Goal: Transaction & Acquisition: Purchase product/service

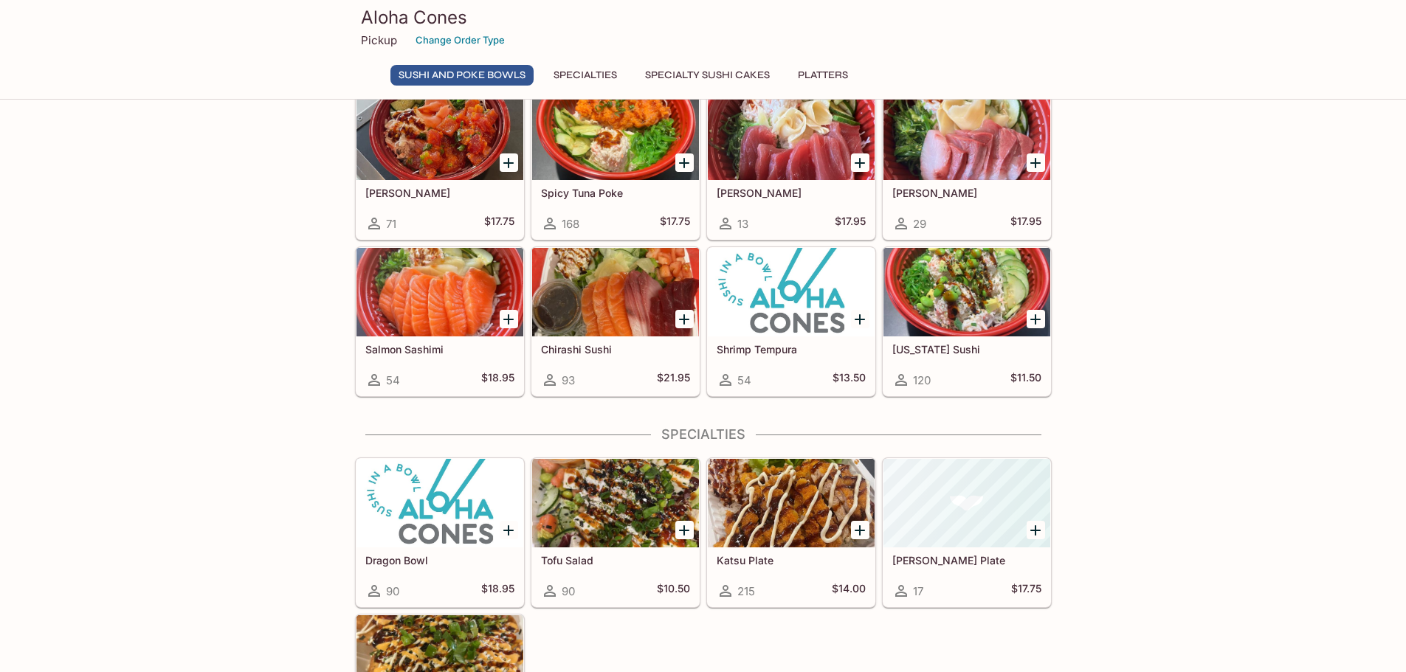
scroll to position [295, 0]
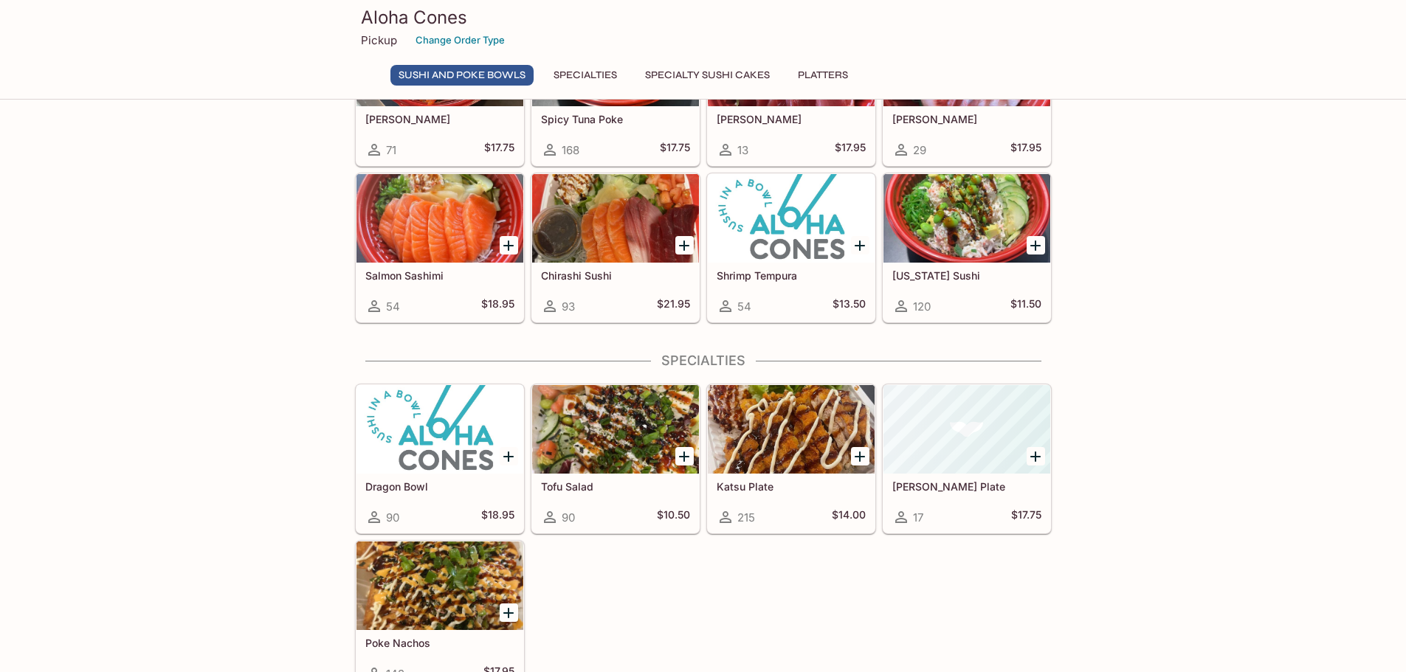
click at [838, 463] on div at bounding box center [791, 429] width 167 height 89
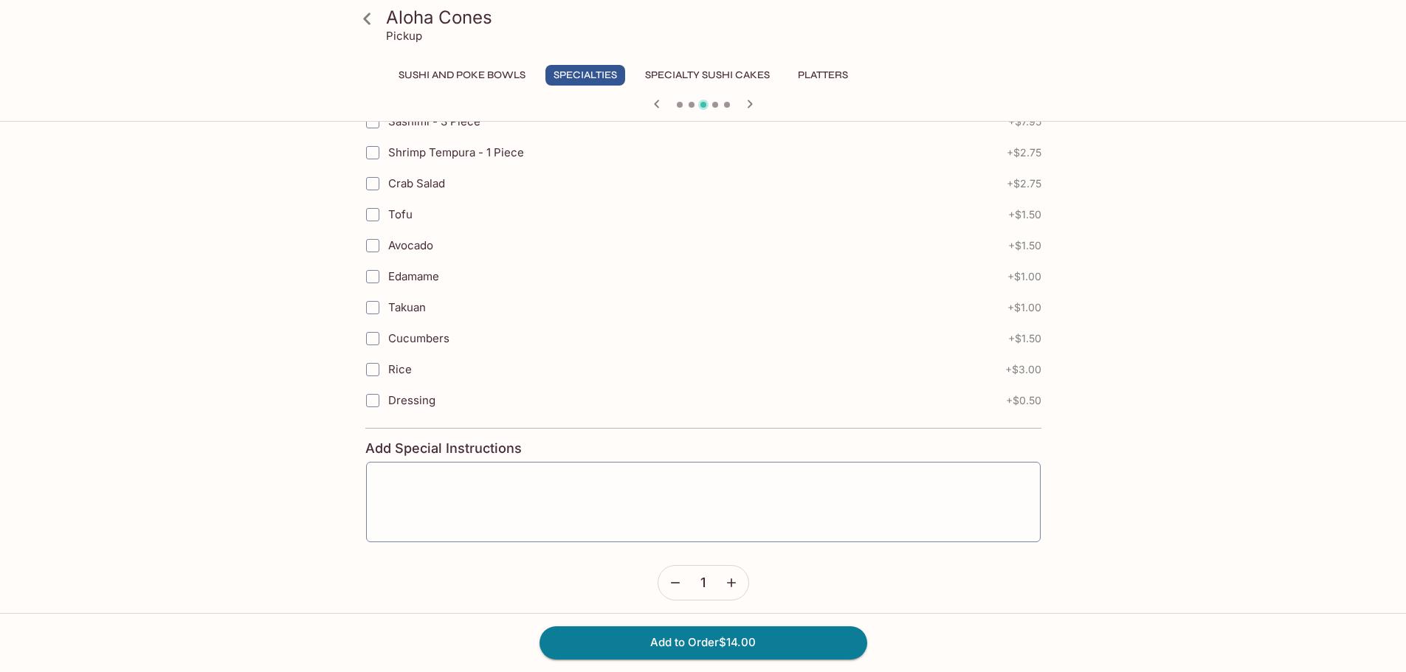
scroll to position [914, 0]
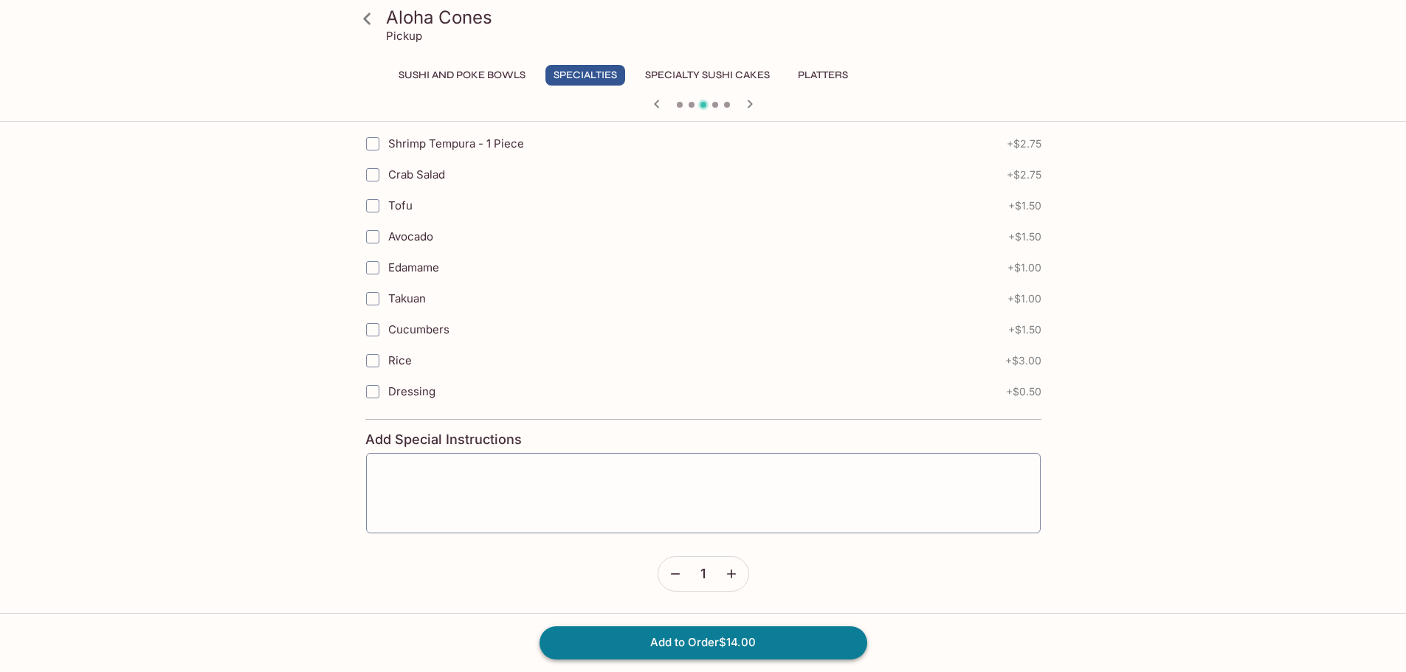
click at [615, 652] on button "Add to Order $14.00" at bounding box center [703, 643] width 328 height 32
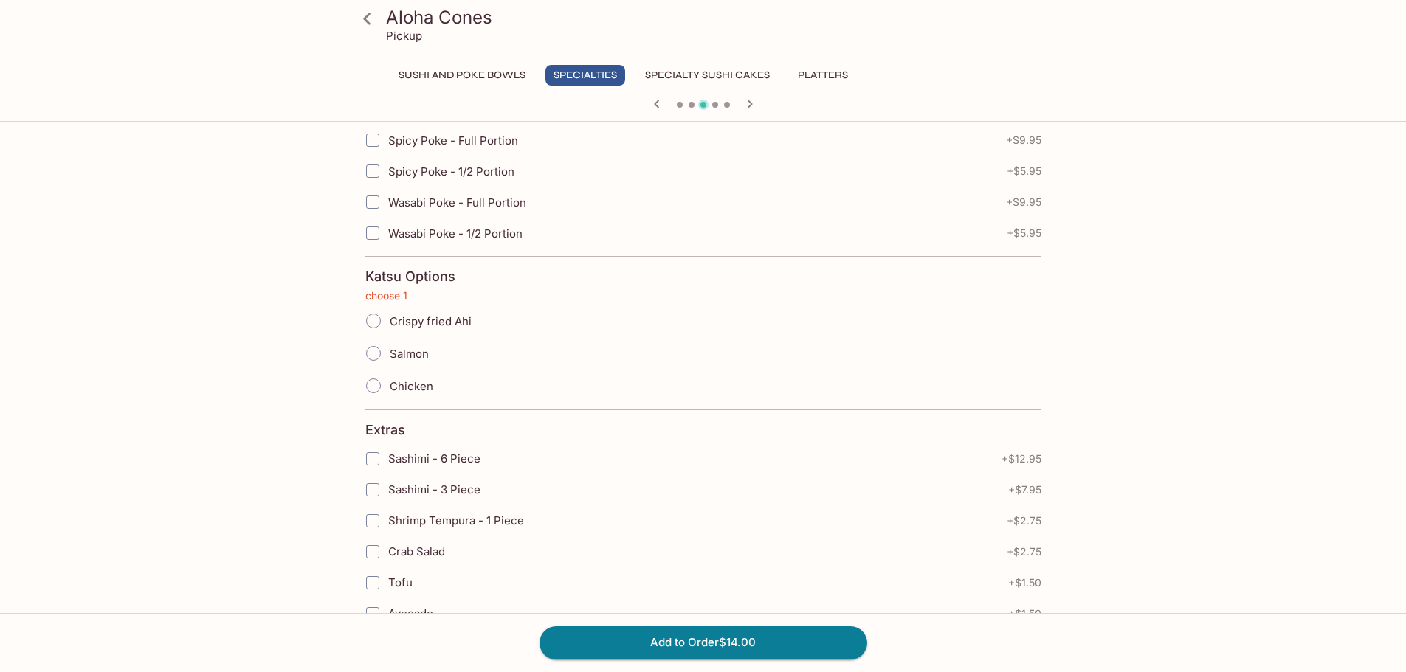
scroll to position [528, 0]
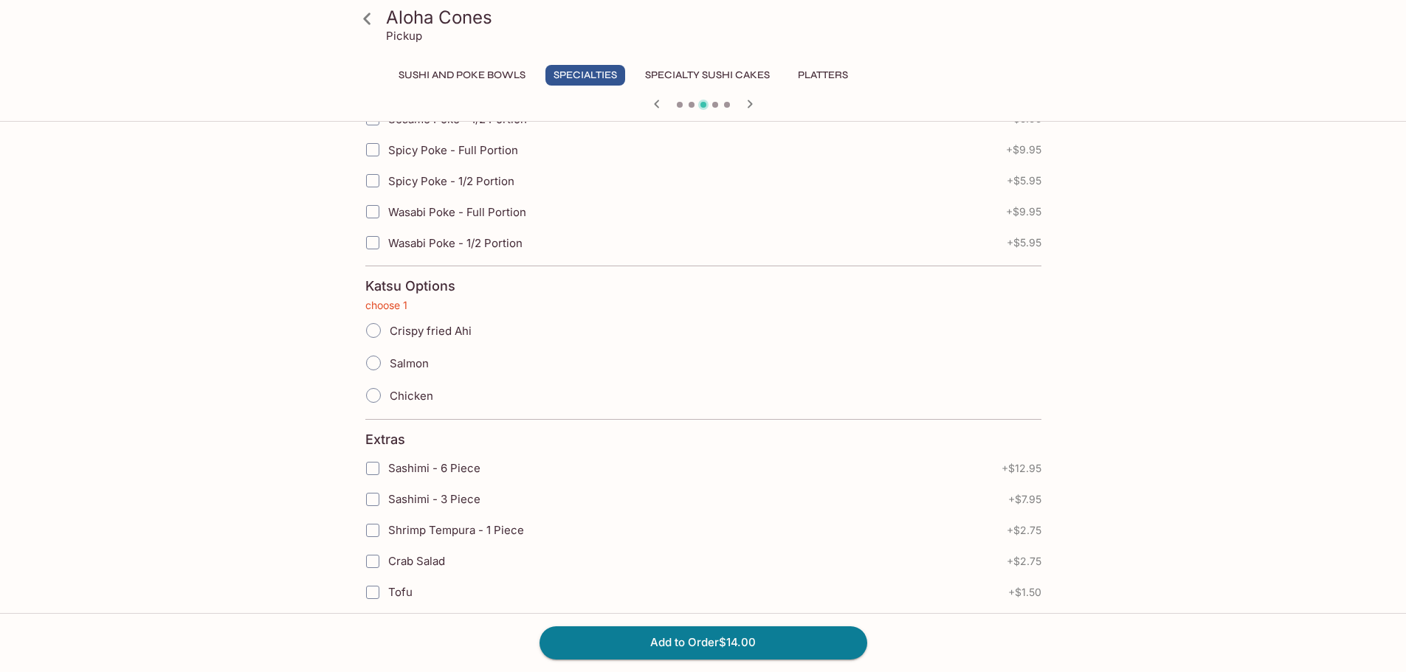
click at [437, 321] on label "Crispy fried Ahi" at bounding box center [414, 330] width 114 height 32
click at [389, 321] on input "Crispy fried Ahi" at bounding box center [373, 330] width 31 height 31
radio input "true"
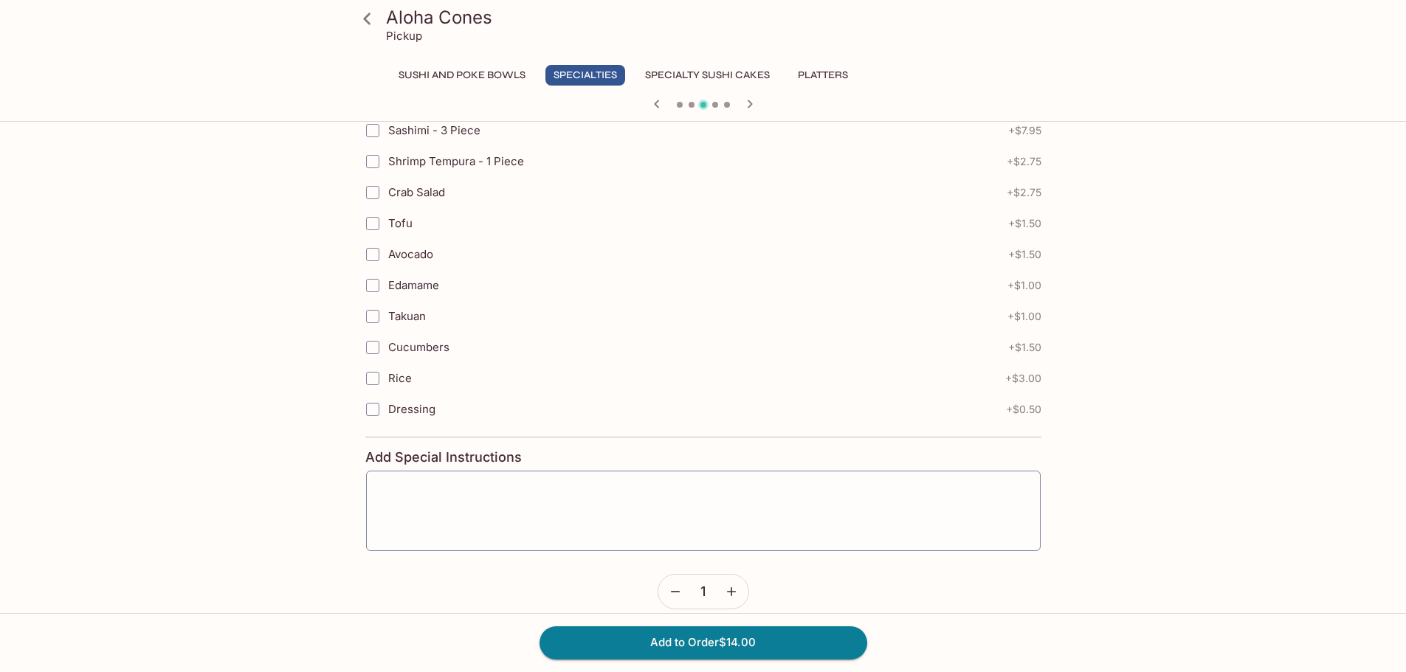
scroll to position [914, 0]
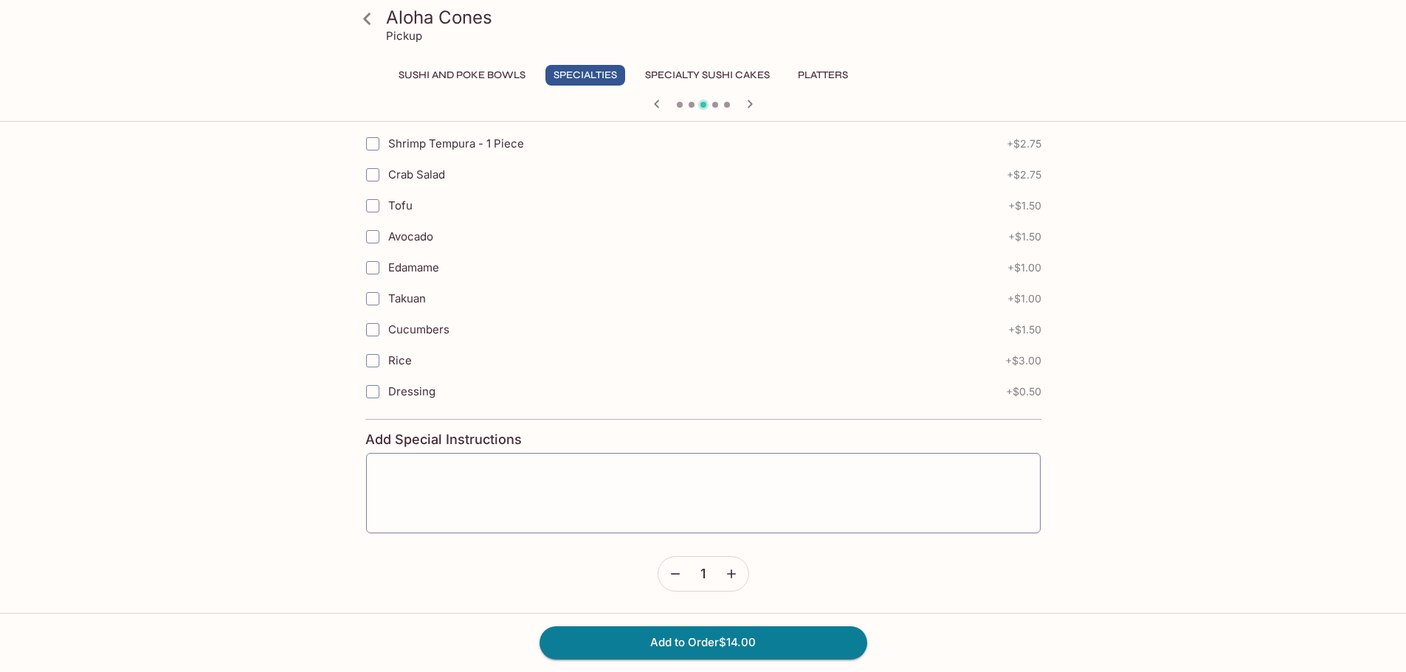
click at [725, 570] on icon "button" at bounding box center [731, 574] width 15 height 15
click at [719, 643] on button "Add to Order $28.00" at bounding box center [703, 643] width 328 height 32
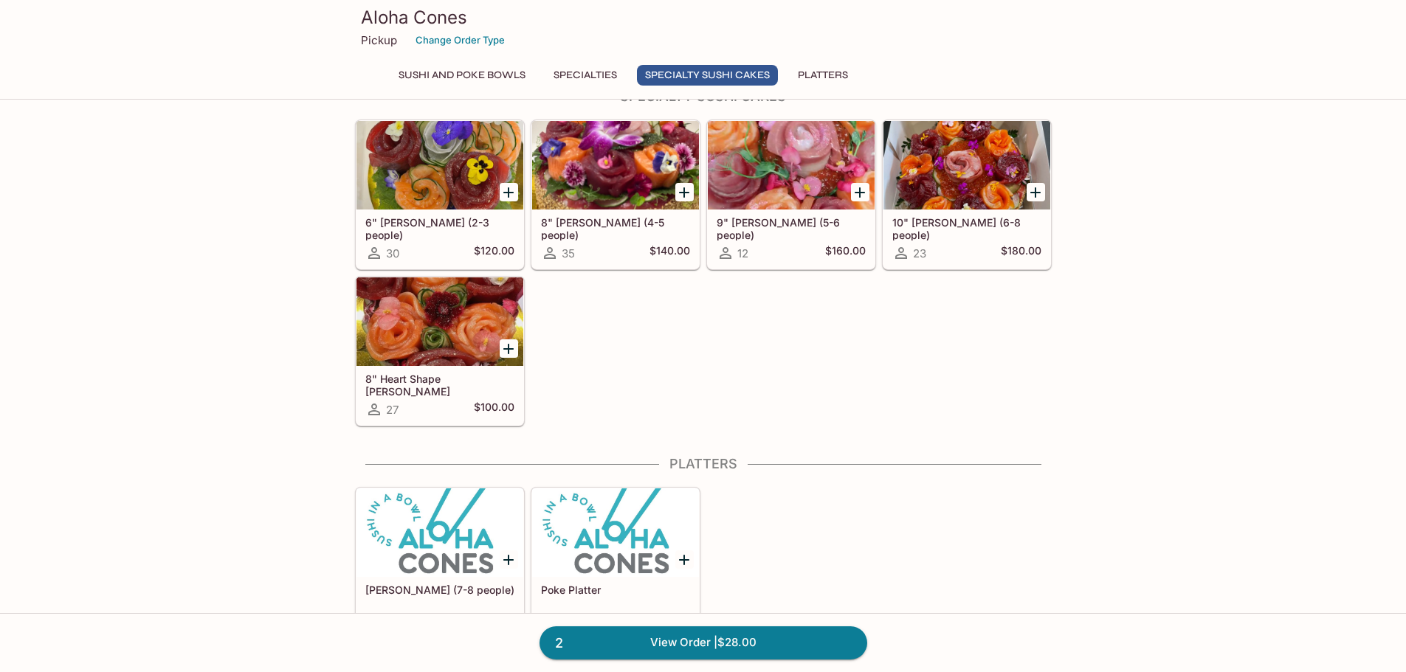
scroll to position [966, 0]
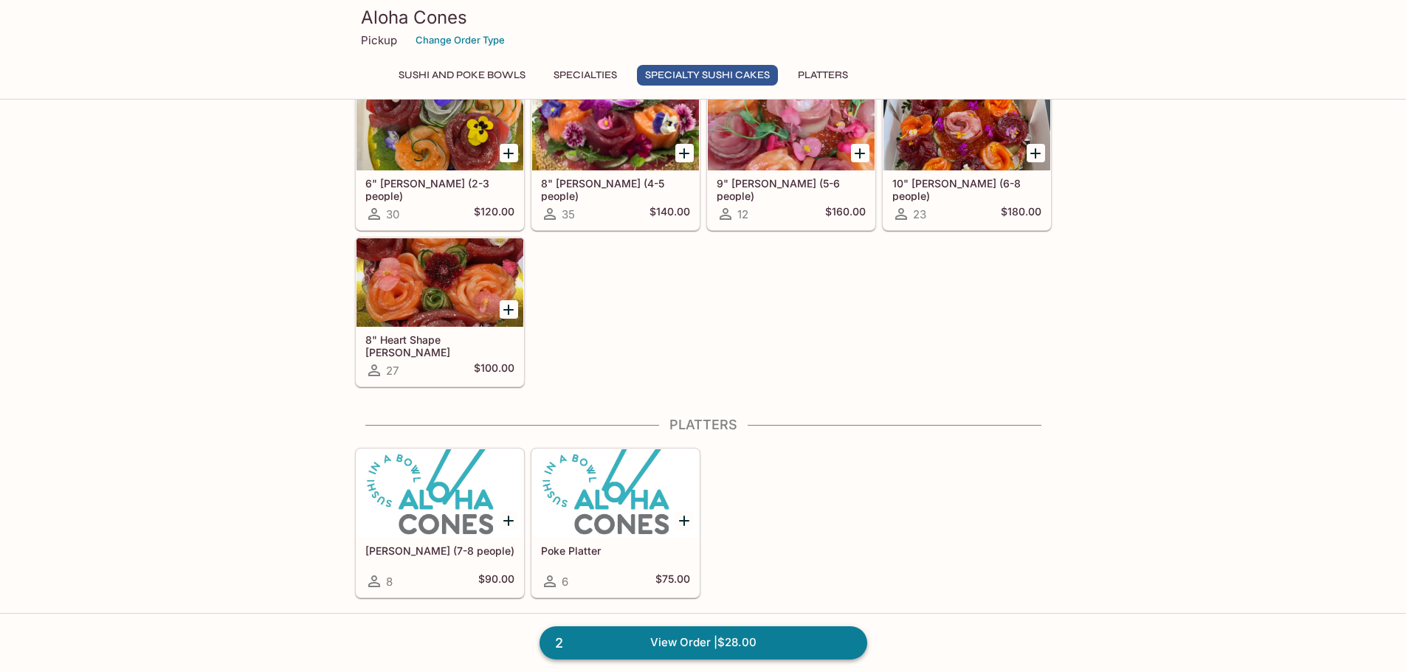
click at [715, 652] on link "2 View Order | $28.00" at bounding box center [703, 643] width 328 height 32
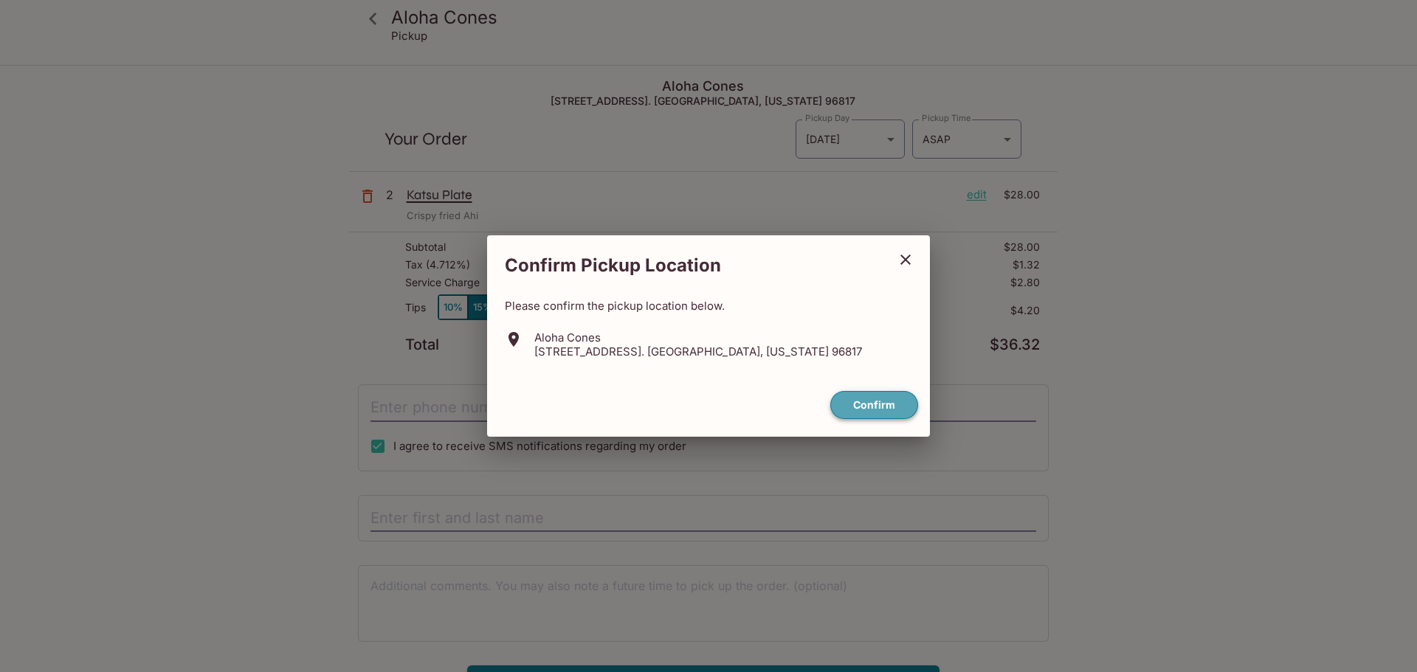
click at [852, 405] on button "Confirm" at bounding box center [874, 405] width 88 height 29
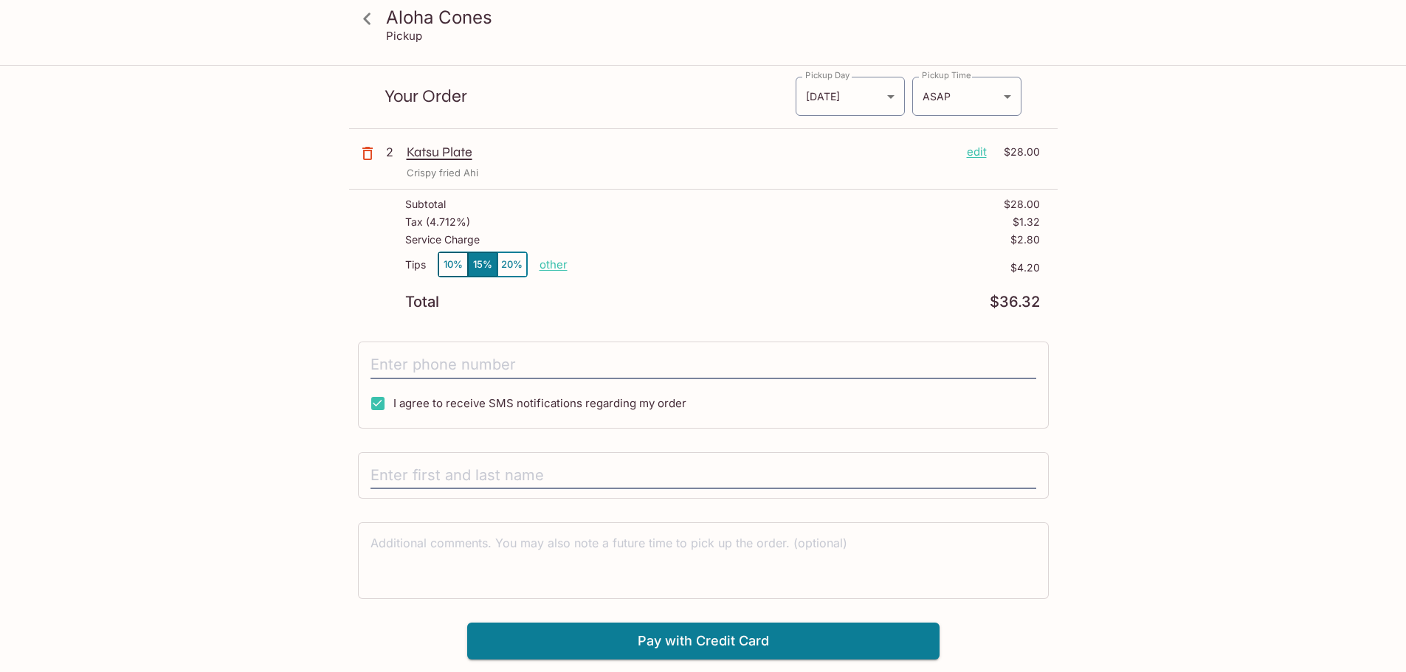
scroll to position [66, 0]
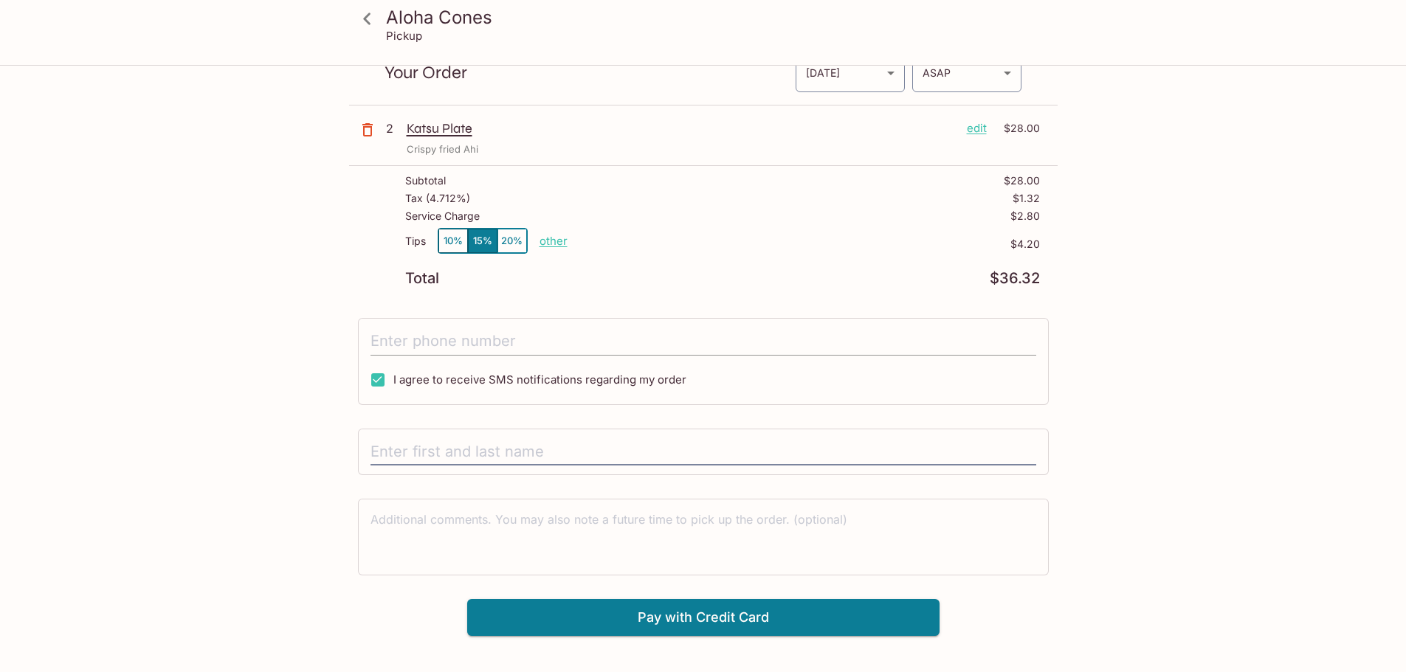
click at [731, 343] on input "tel" at bounding box center [703, 342] width 666 height 28
type input "[PHONE_NUMBER]"
click at [953, 443] on input "text" at bounding box center [703, 452] width 666 height 28
type input "[PERSON_NAME]"
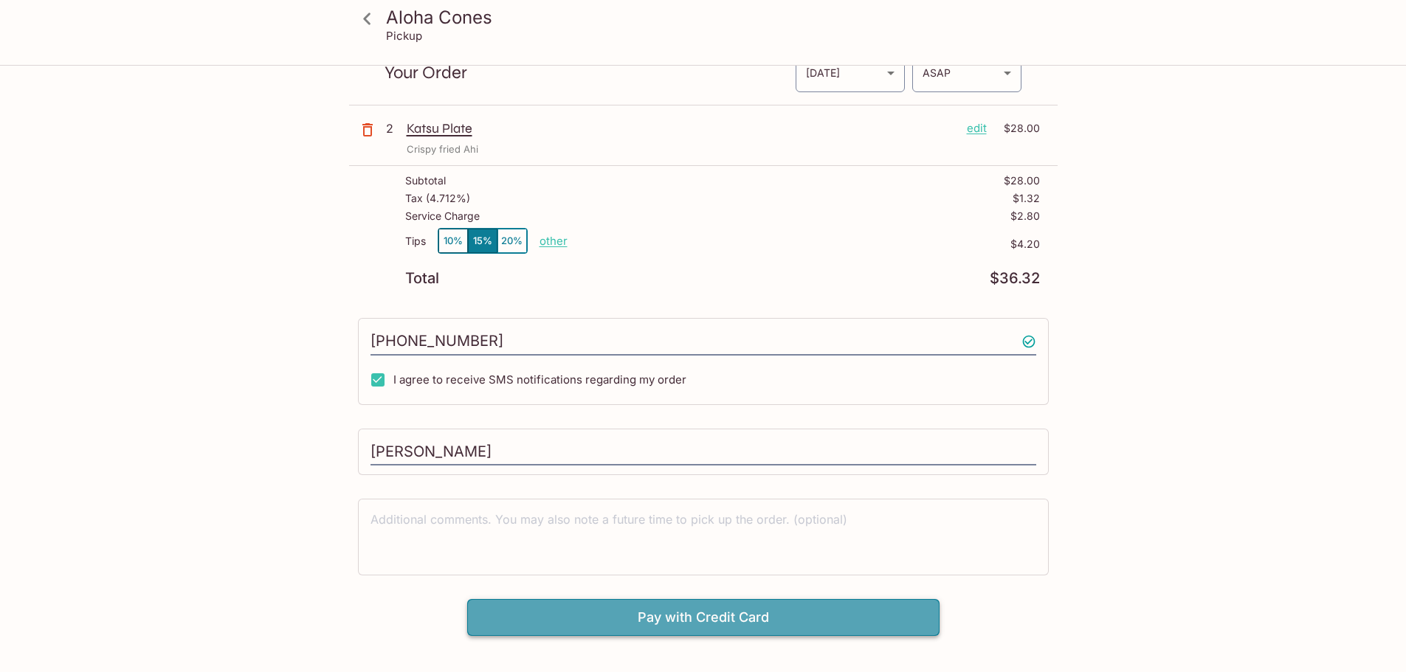
click at [911, 625] on button "Pay with Credit Card" at bounding box center [703, 617] width 472 height 37
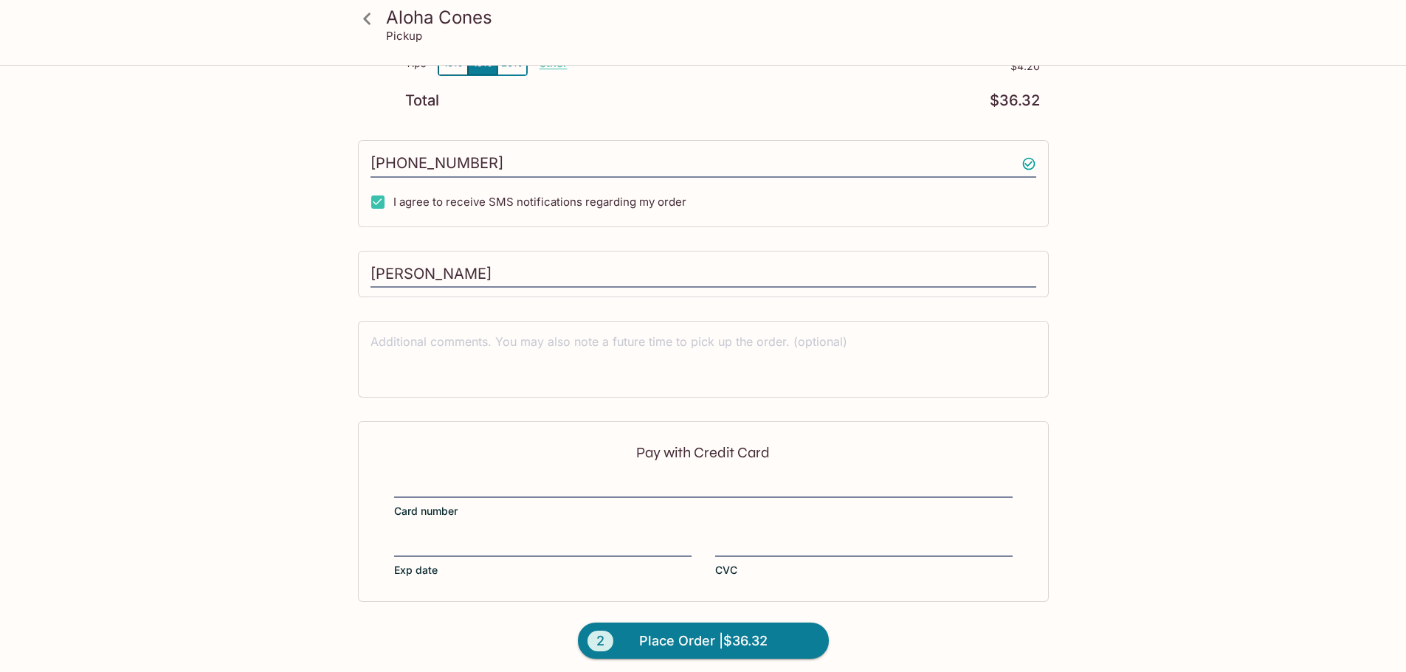
scroll to position [252, 0]
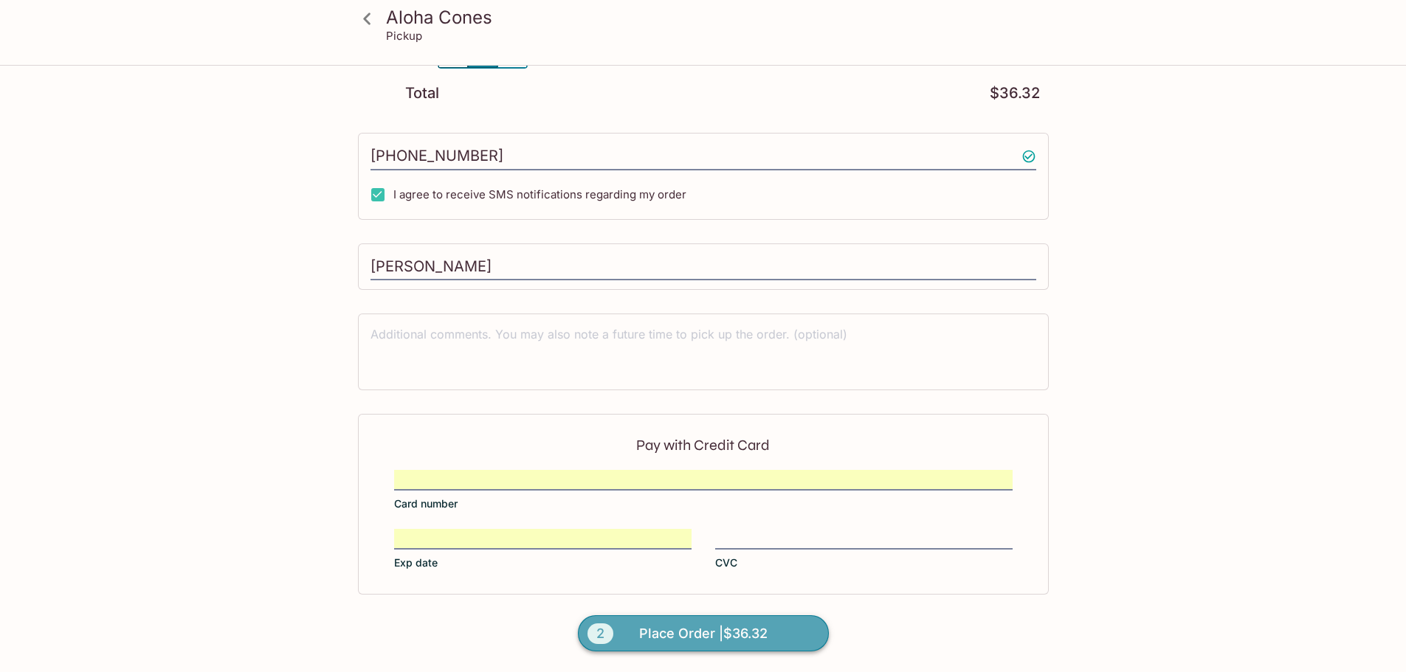
click at [786, 638] on button "2 Place Order | $36.32" at bounding box center [703, 633] width 251 height 37
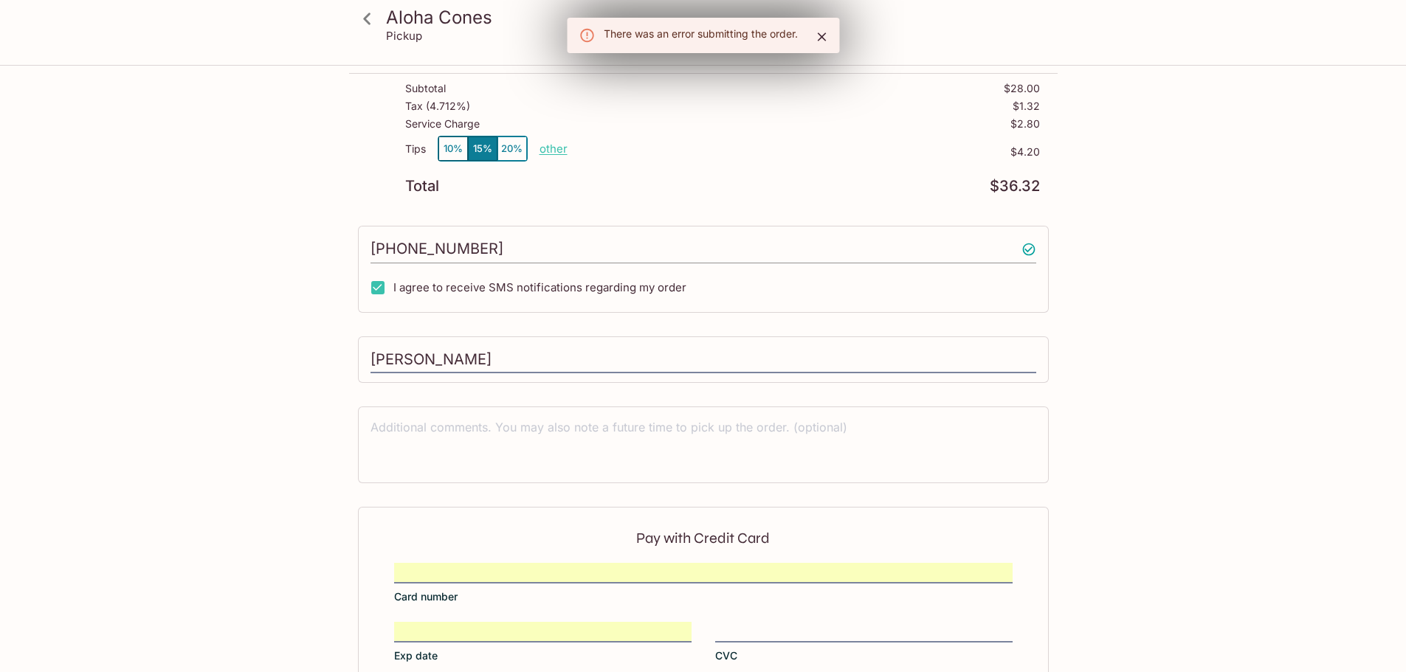
scroll to position [30, 0]
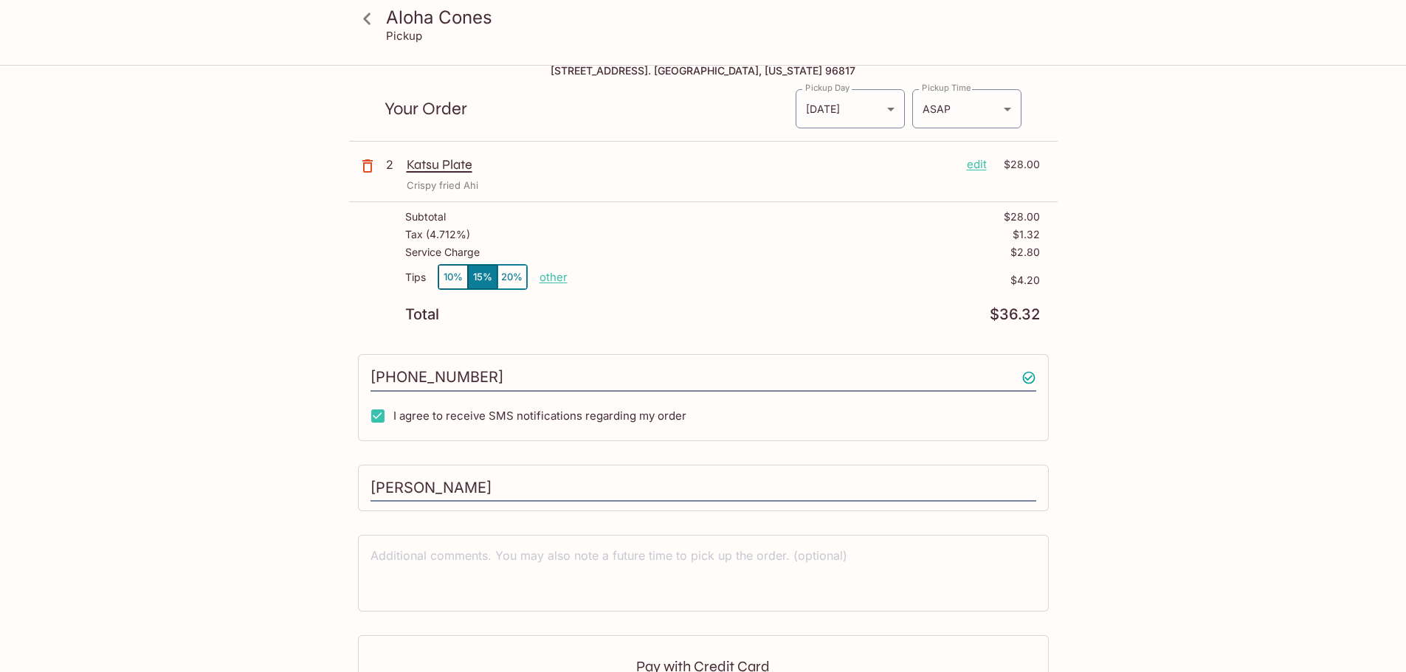
click at [370, 14] on icon at bounding box center [367, 19] width 26 height 26
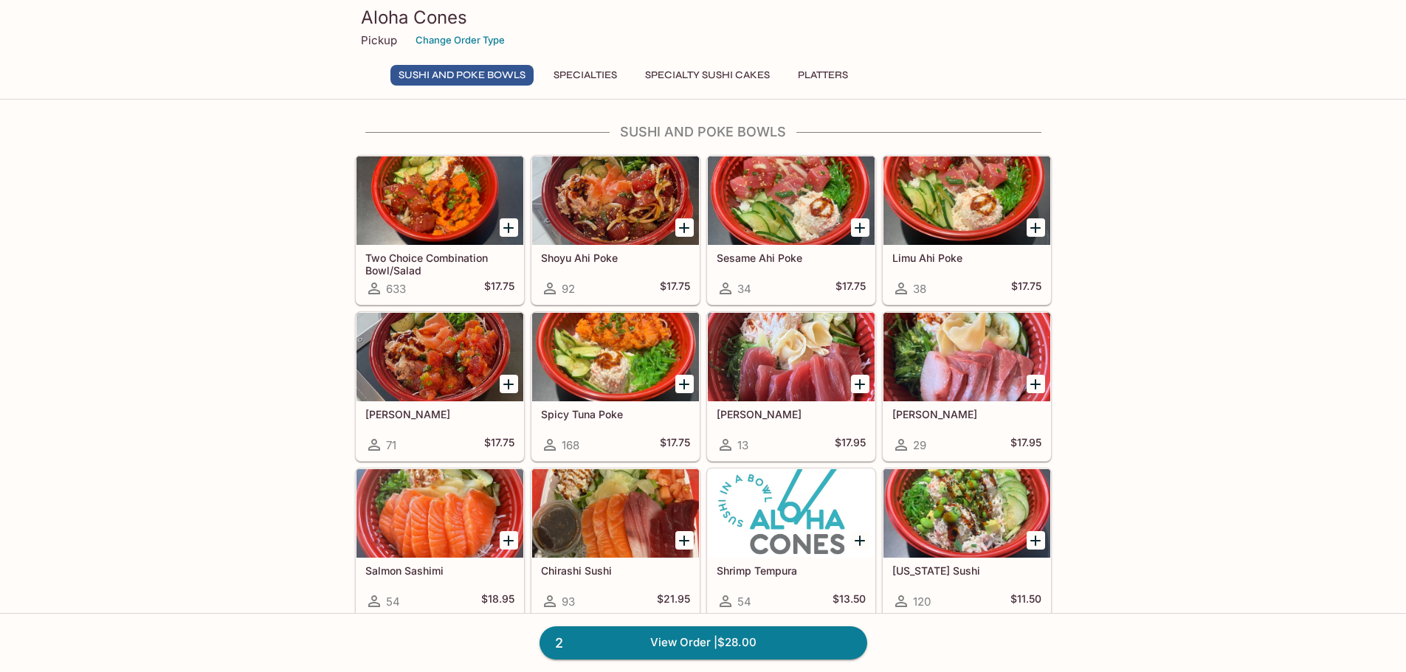
click at [375, 289] on icon at bounding box center [374, 289] width 18 height 18
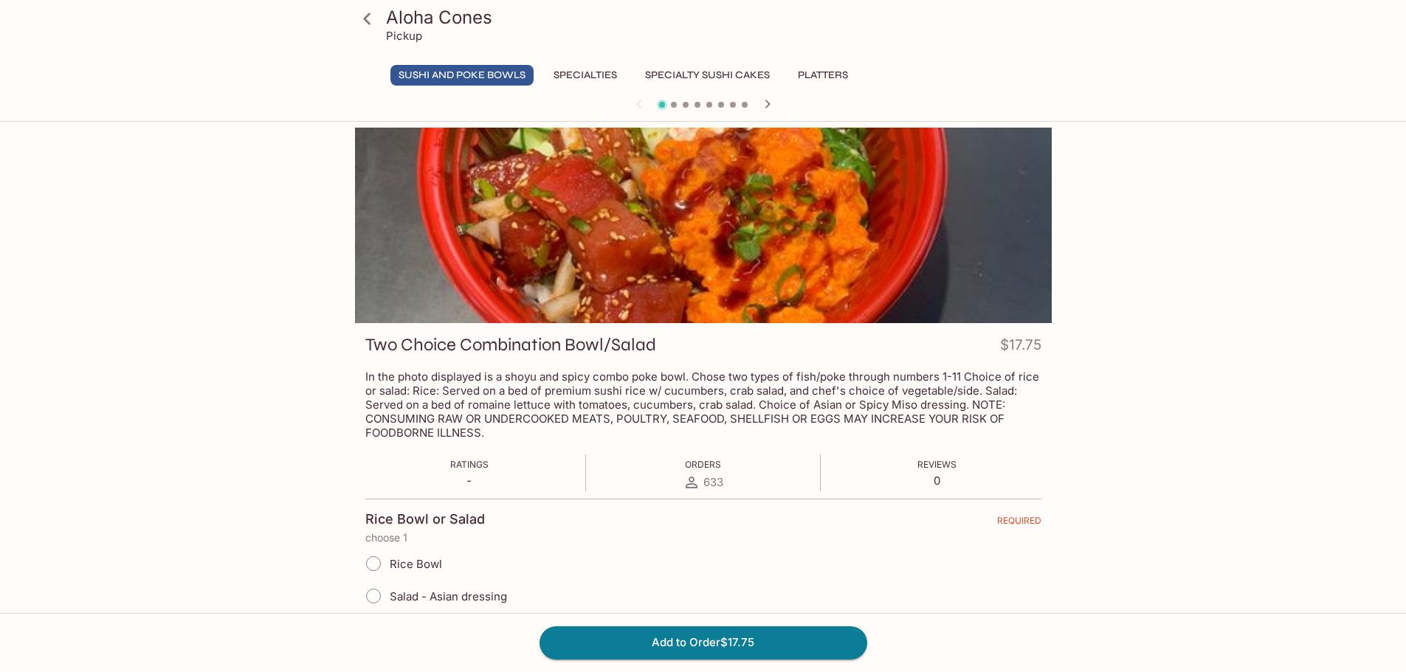
click at [822, 54] on div "Aloha Cones Pickup" at bounding box center [703, 29] width 708 height 59
click at [832, 74] on button "Platters" at bounding box center [823, 75] width 66 height 21
